Goal: Ask a question

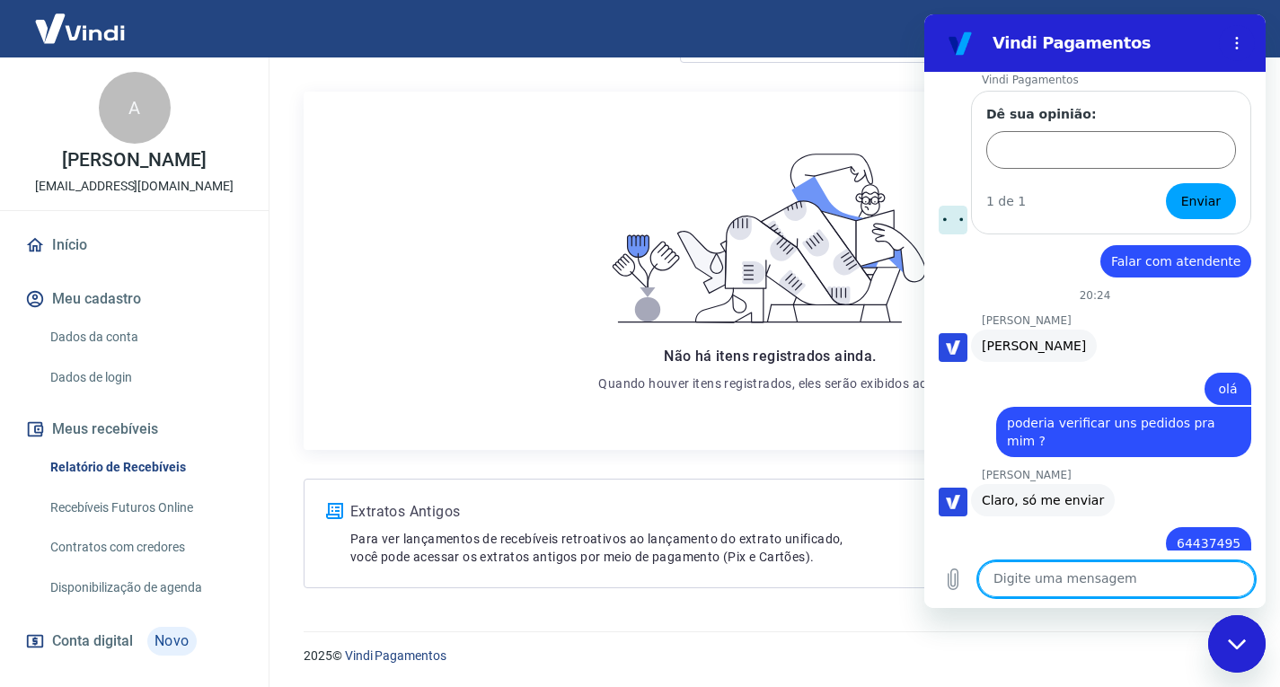
scroll to position [4061, 0]
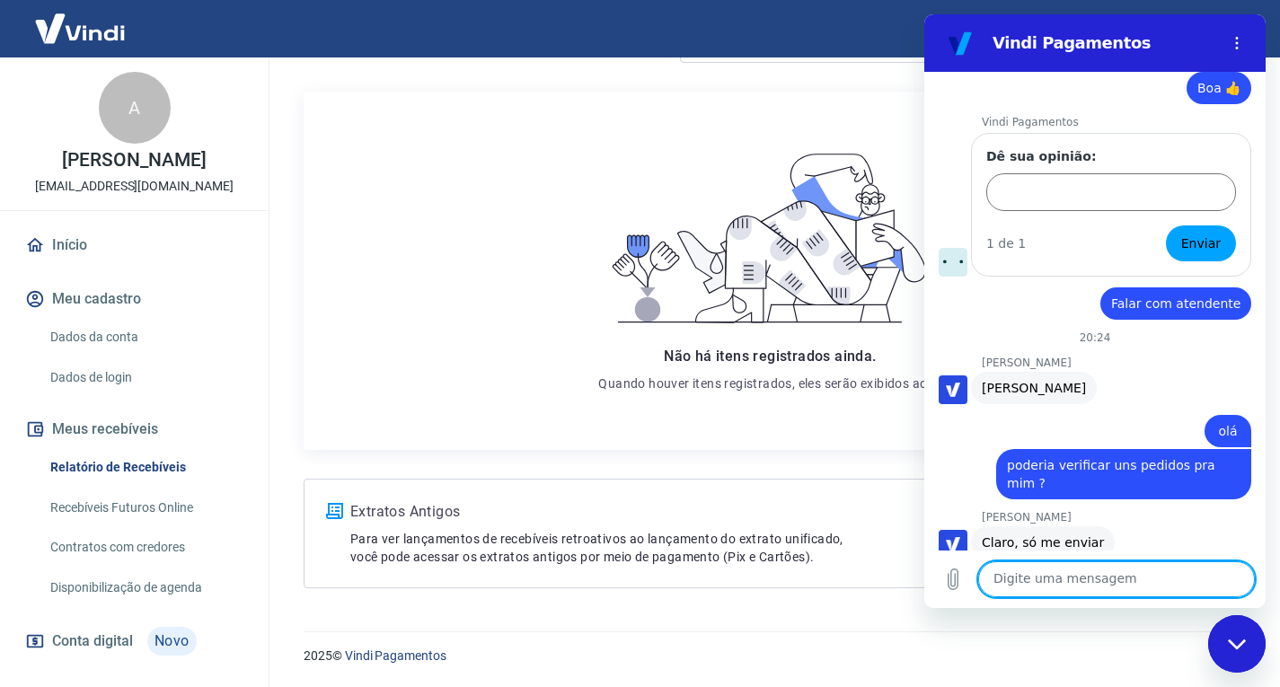
click at [1125, 295] on span "Falar com atendente" at bounding box center [1175, 304] width 129 height 18
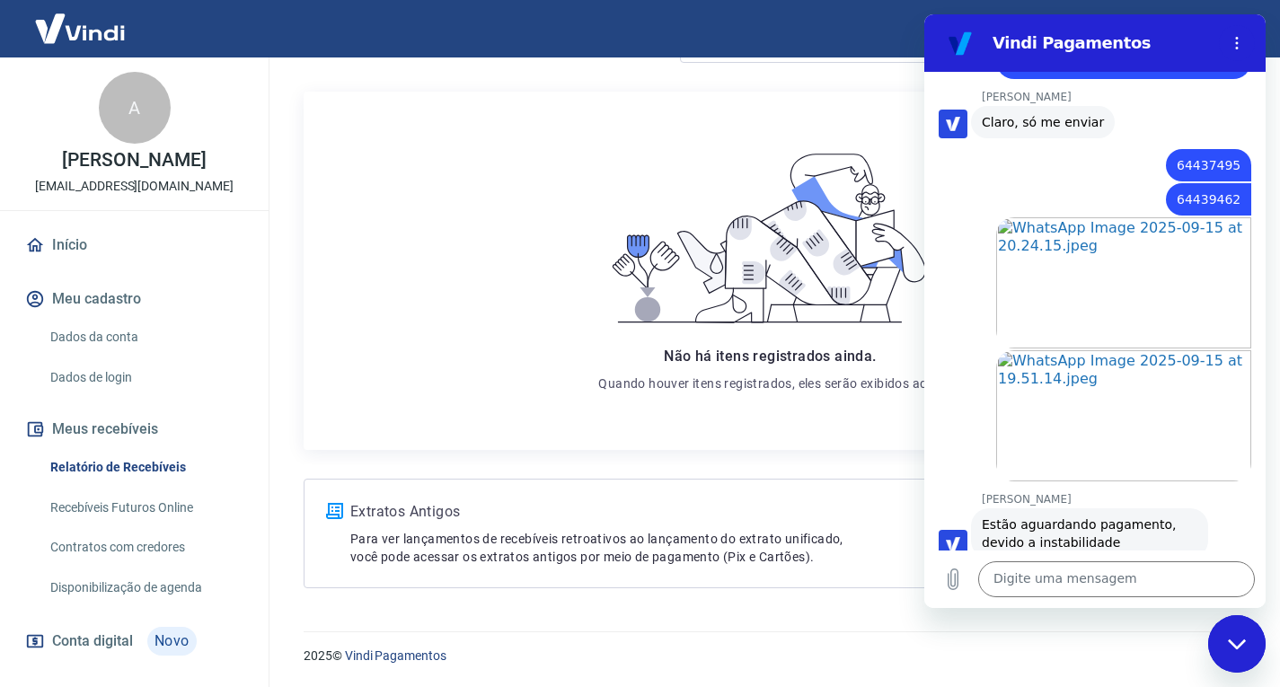
scroll to position [4510, 0]
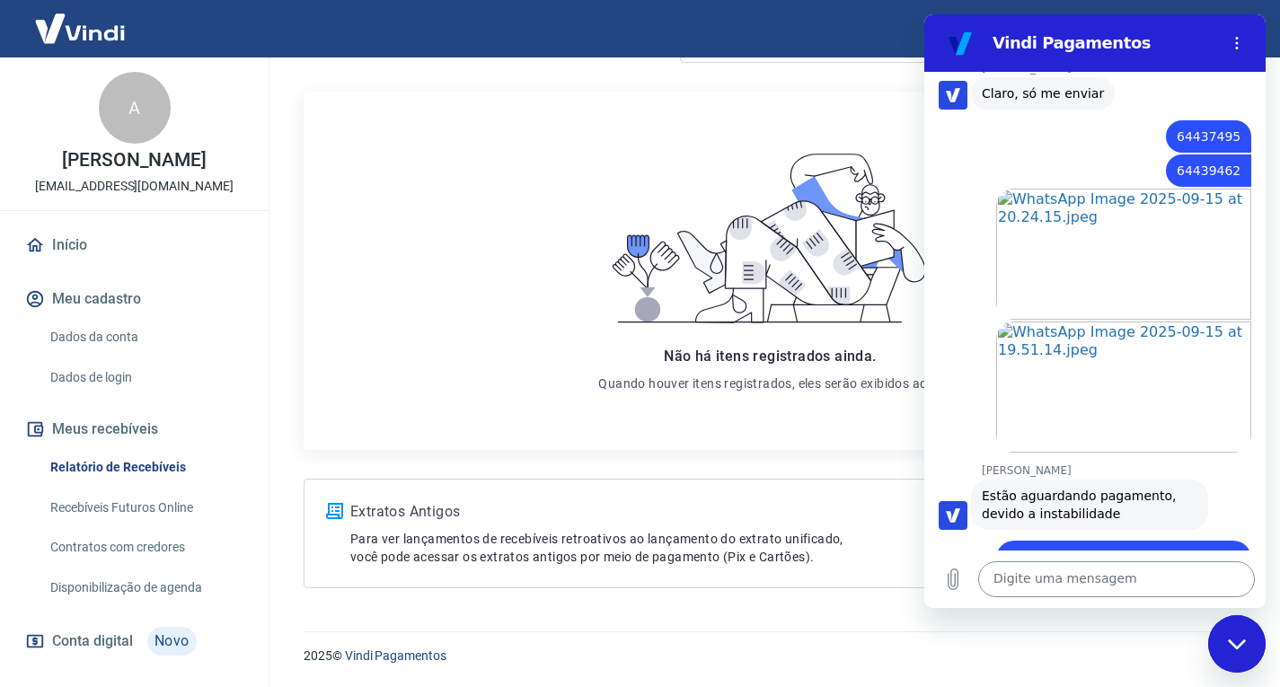
click at [1079, 586] on textarea at bounding box center [1116, 579] width 277 height 36
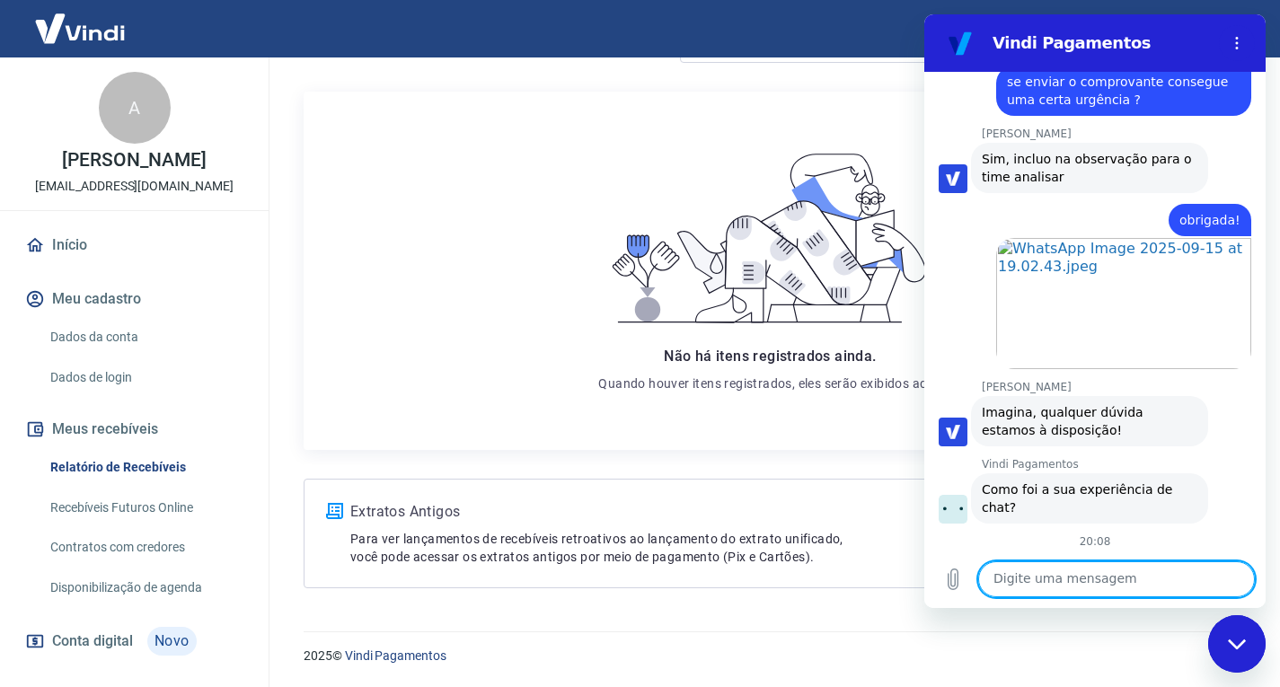
scroll to position [3702, 0]
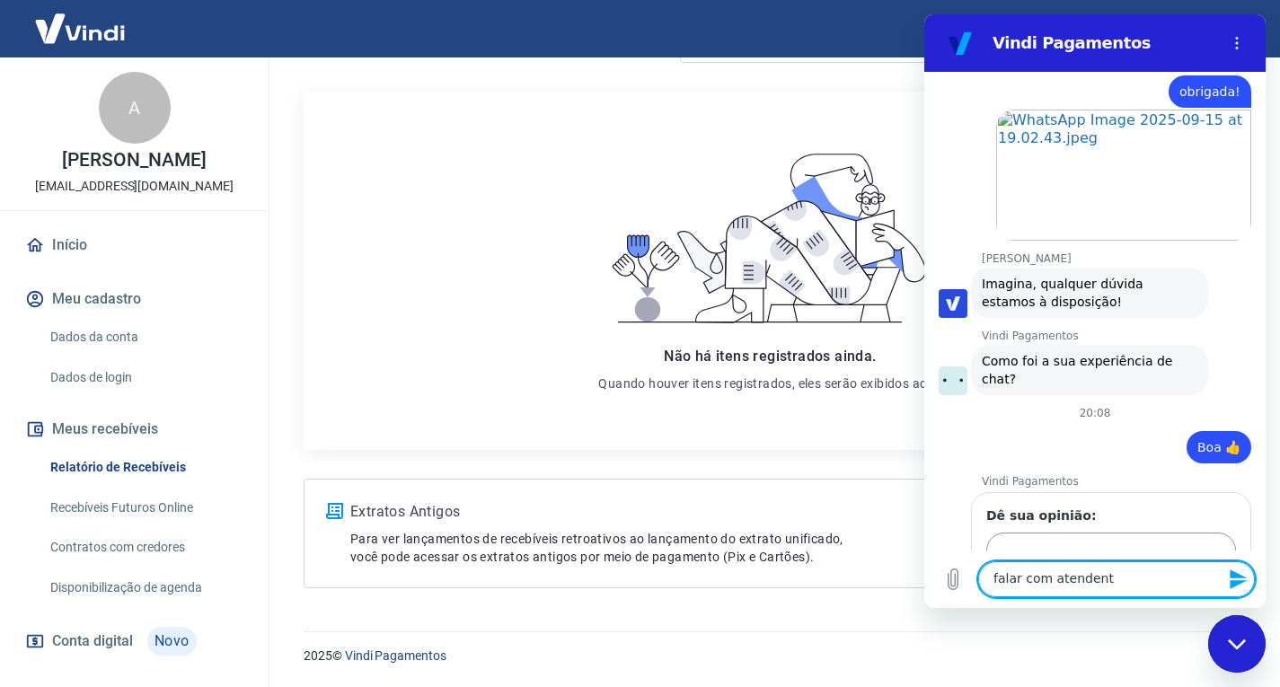
type textarea "falar com atendente"
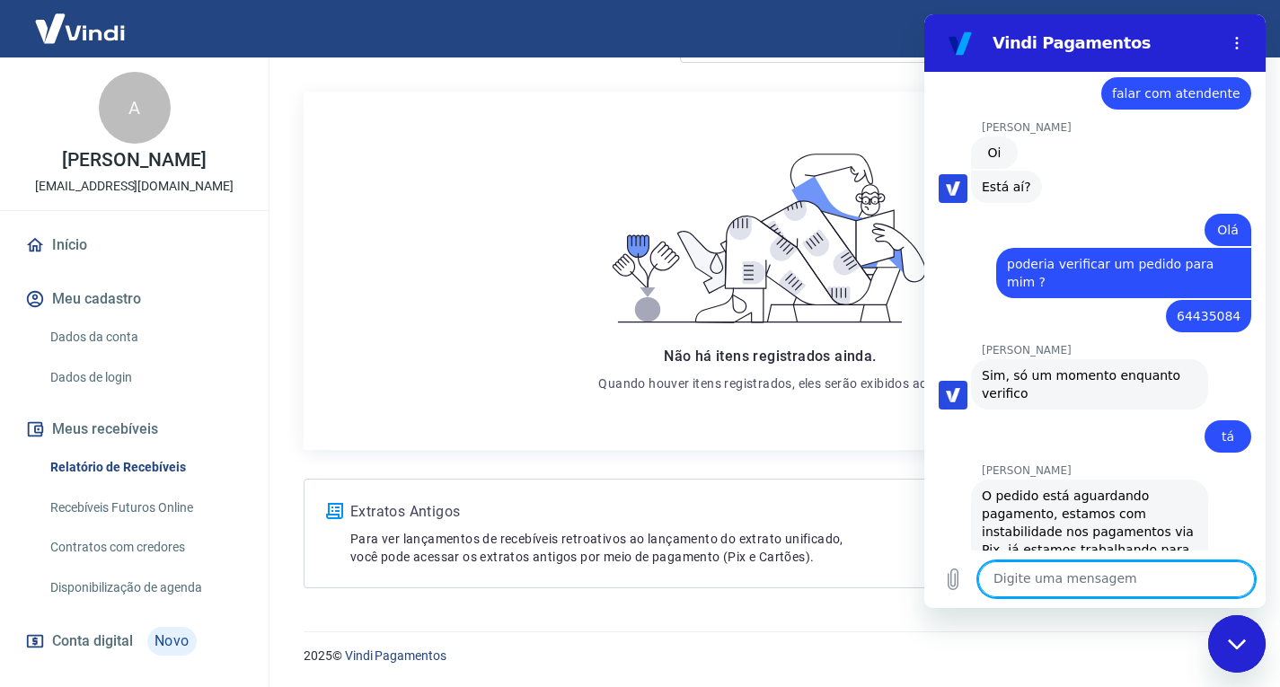
scroll to position [2921, 0]
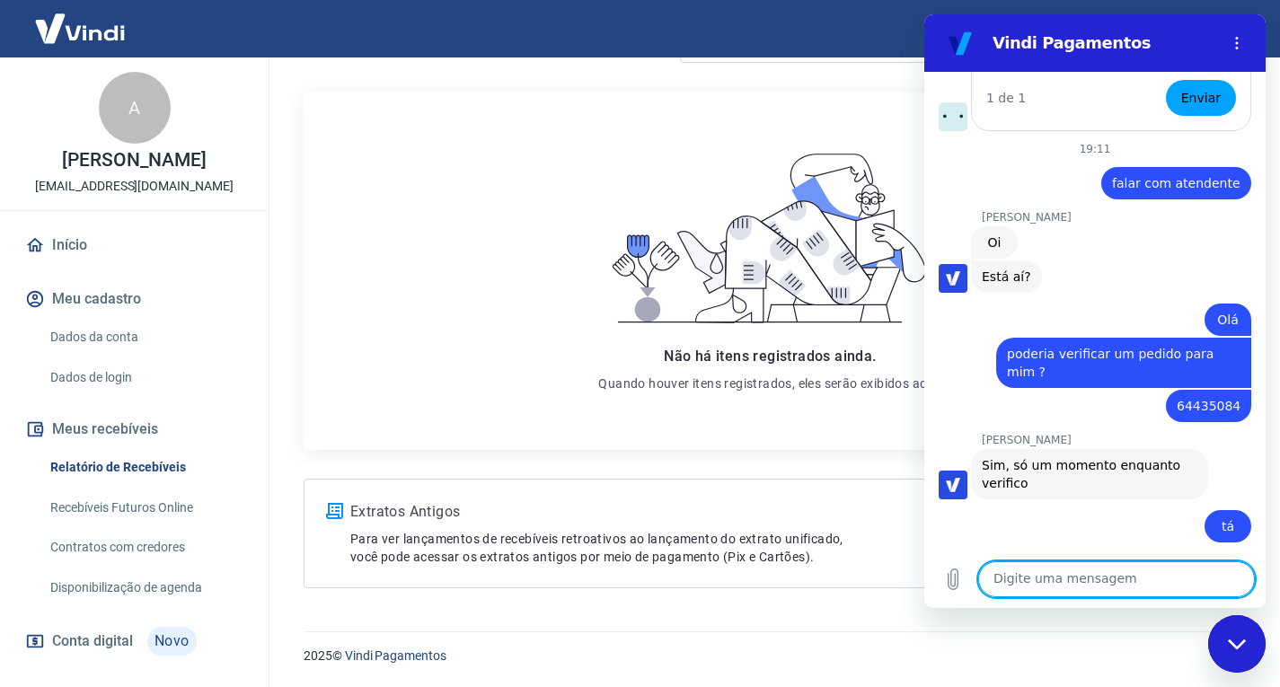
click at [1063, 345] on span "poderia verificar um pedido para mim ?" at bounding box center [1124, 363] width 234 height 36
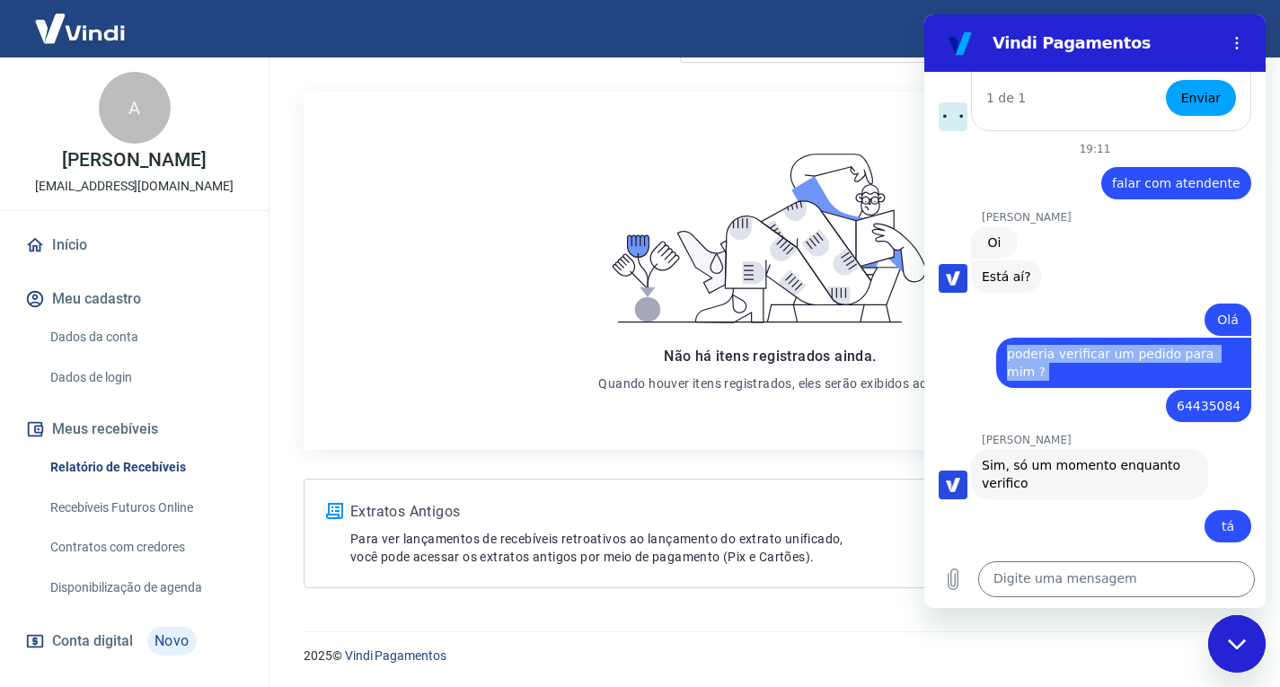
click at [1063, 345] on span "poderia verificar um pedido para mim ?" at bounding box center [1124, 363] width 234 height 36
copy span "poderia verificar um pedido para mim ?"
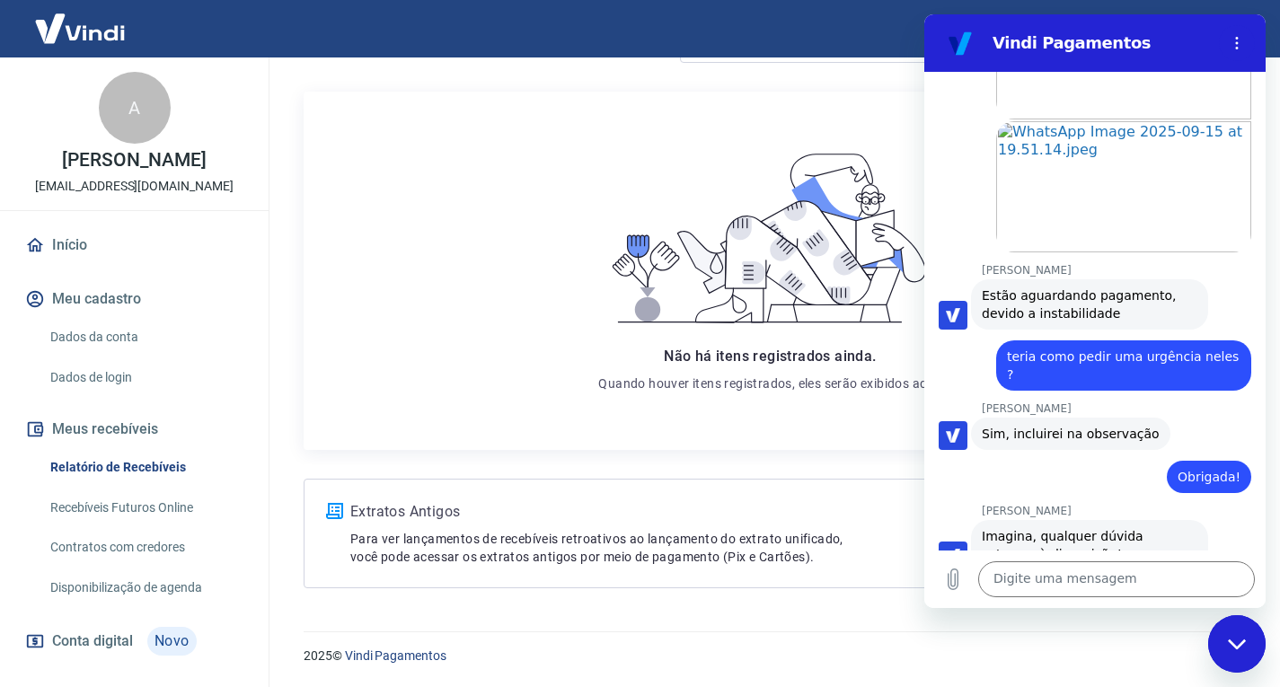
scroll to position [4717, 0]
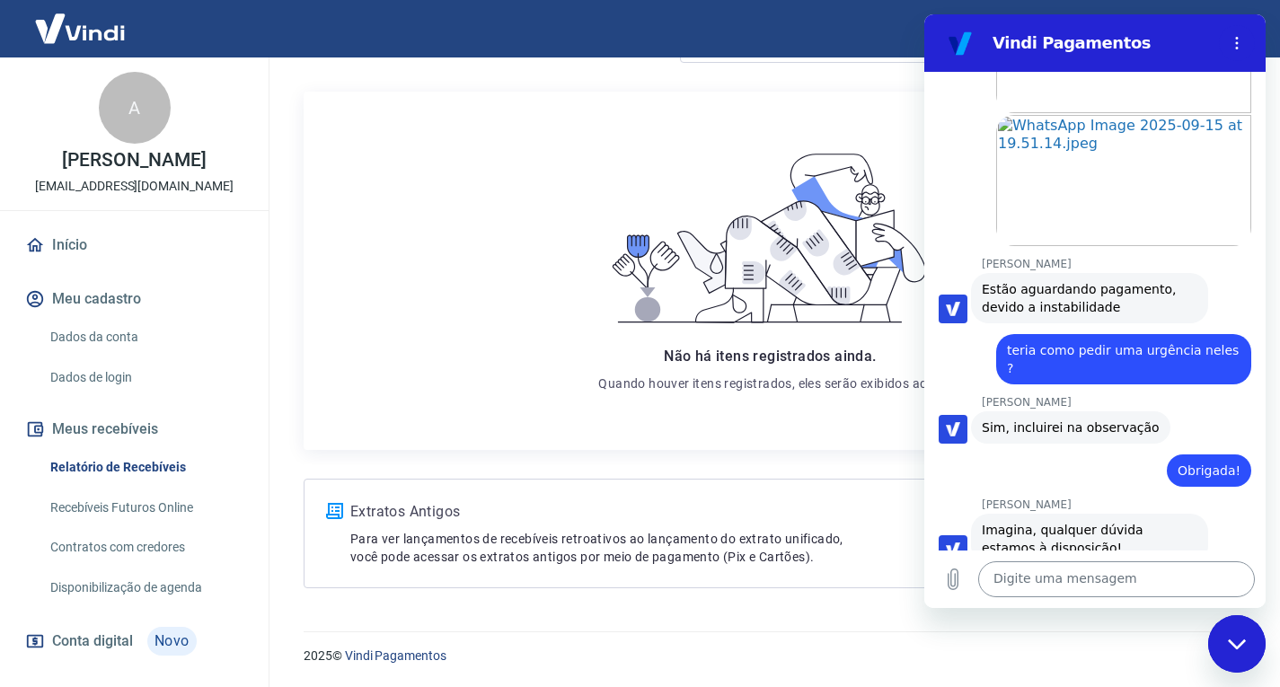
click at [1032, 587] on textarea at bounding box center [1116, 579] width 277 height 36
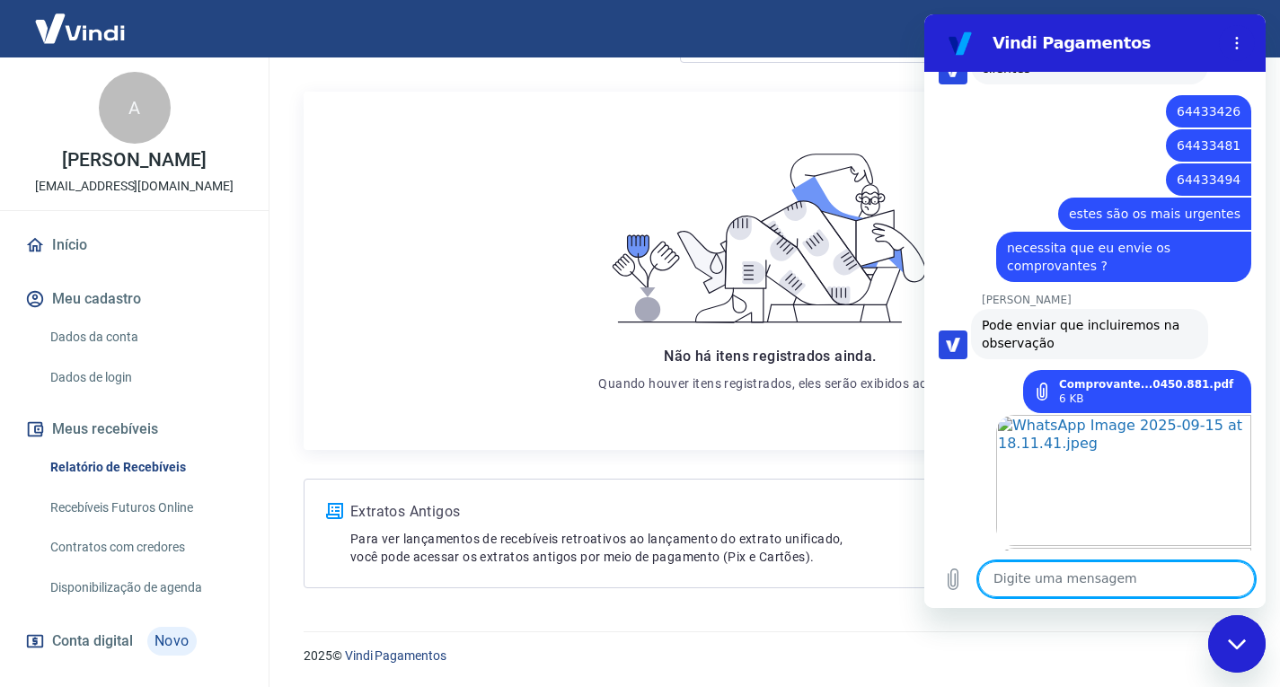
scroll to position [1753, 0]
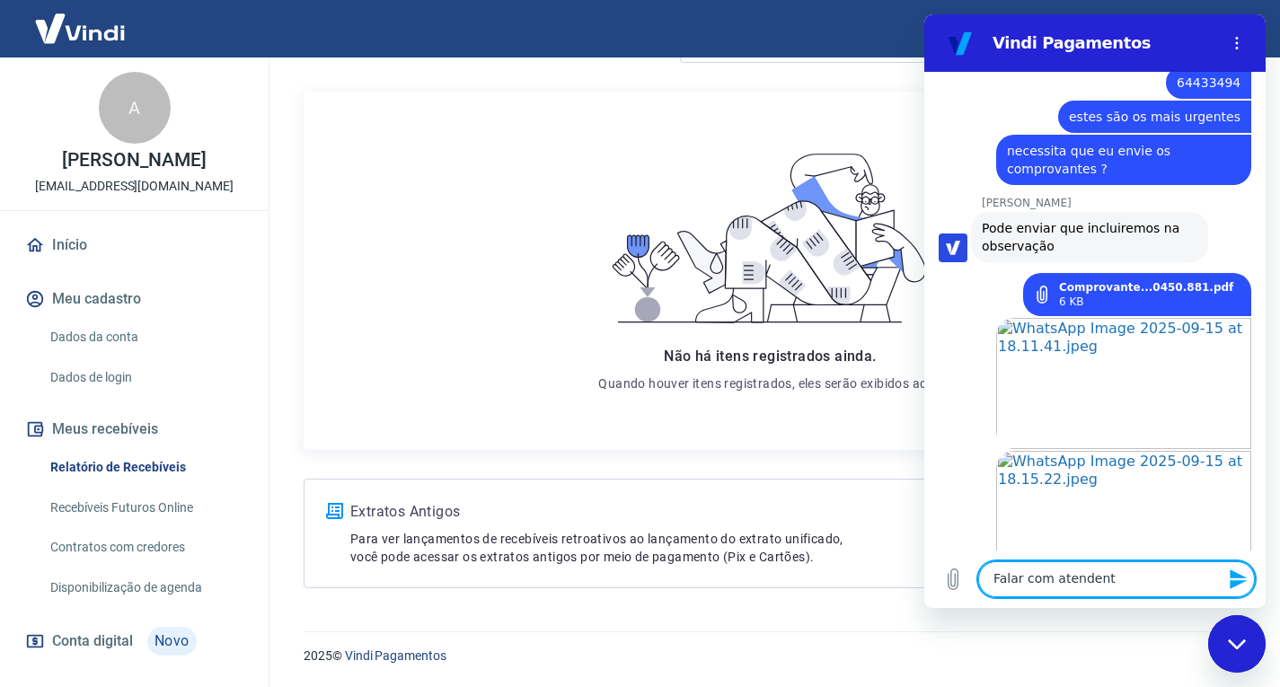
type textarea "Falar com atendente"
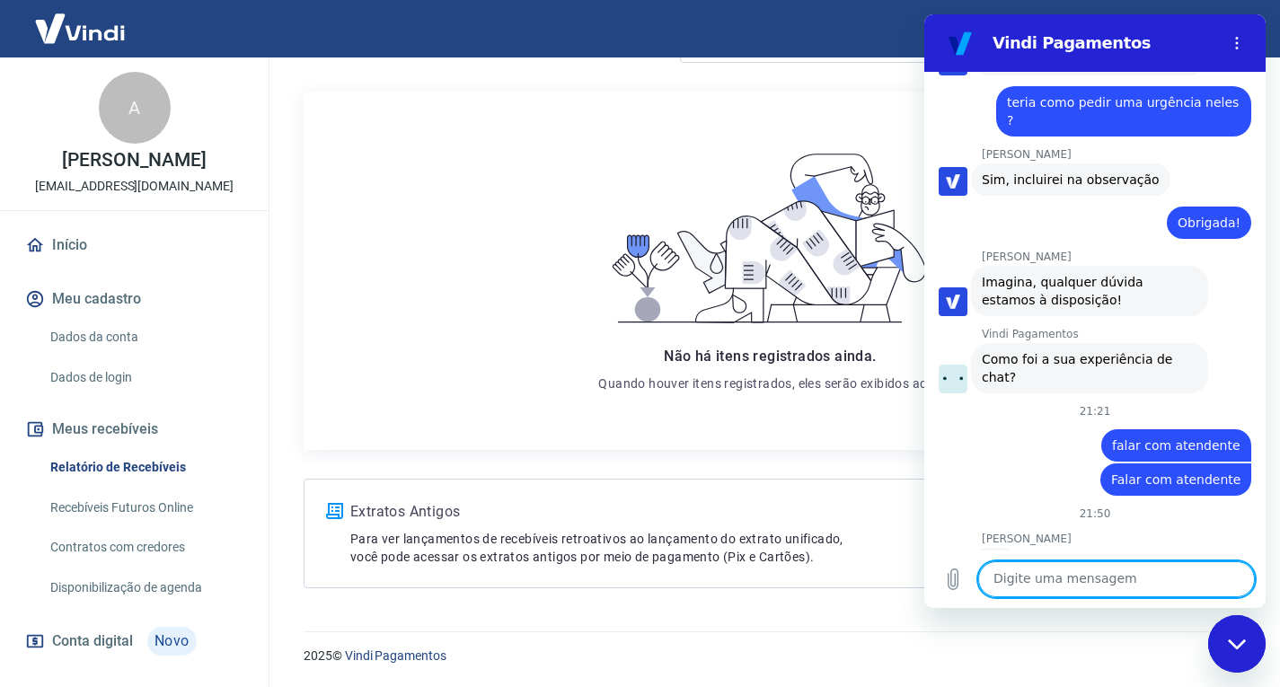
scroll to position [5130, 0]
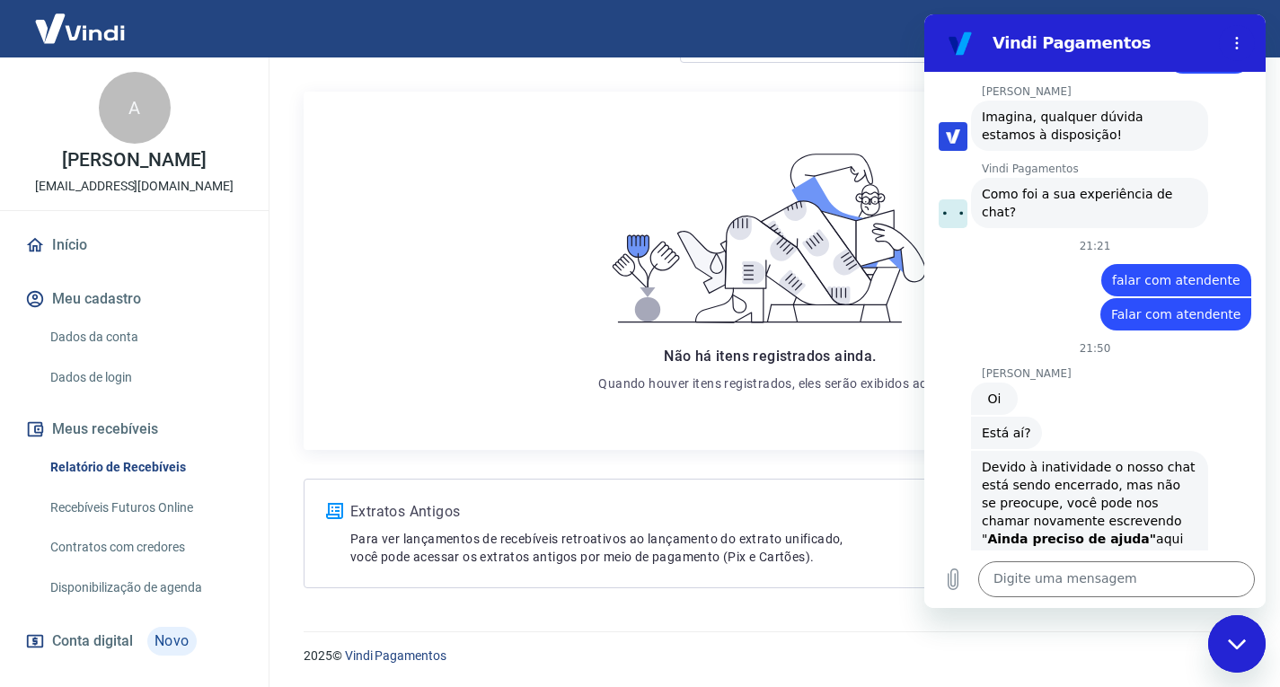
click at [826, 438] on div "Não há itens registrados ainda. Quando houver itens registrados, eles serão exi…" at bounding box center [770, 271] width 933 height 358
